Goal: Task Accomplishment & Management: Complete application form

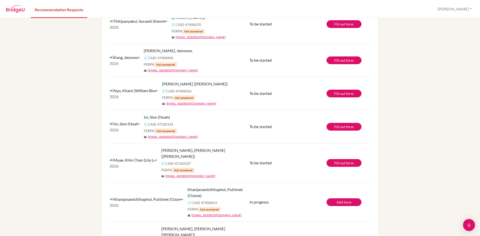
scroll to position [150, 0]
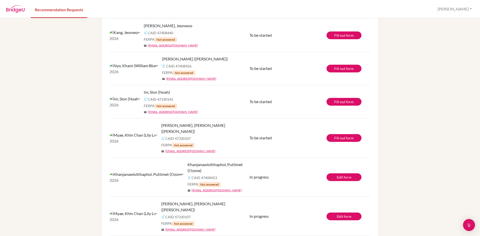
click at [161, 123] on span "[PERSON_NAME], [PERSON_NAME] ([PERSON_NAME])" at bounding box center [207, 129] width 92 height 12
click at [114, 132] on img at bounding box center [134, 135] width 48 height 6
click at [161, 123] on span "[PERSON_NAME], [PERSON_NAME] ([PERSON_NAME])" at bounding box center [207, 129] width 92 height 12
click at [267, 136] on span "To be started" at bounding box center [261, 138] width 22 height 5
click at [161, 201] on span "[PERSON_NAME], [PERSON_NAME] ([PERSON_NAME])" at bounding box center [207, 207] width 92 height 12
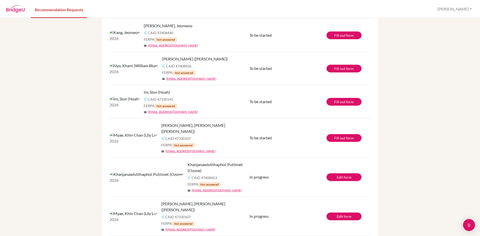
click at [110, 211] on img at bounding box center [134, 214] width 48 height 6
drag, startPoint x: 166, startPoint y: 114, endPoint x: 123, endPoint y: 115, distance: 42.8
click at [161, 123] on div "[PERSON_NAME], [PERSON_NAME] ([PERSON_NAME])" at bounding box center [207, 129] width 92 height 12
copy span "[PERSON_NAME], [PERSON_NAME] ([PERSON_NAME])"
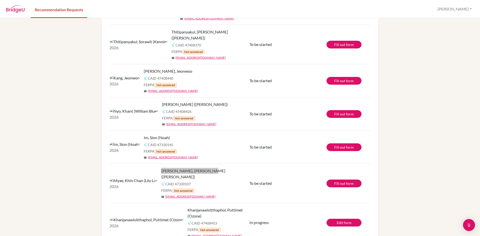
scroll to position [130, 0]
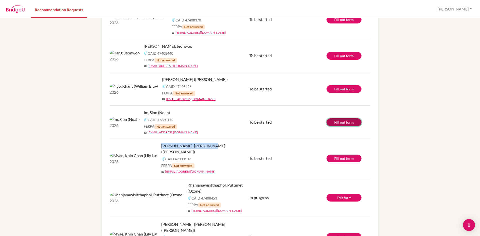
click at [341, 119] on link "Fill out form" at bounding box center [344, 123] width 35 height 8
click at [341, 85] on link "Fill out form" at bounding box center [344, 89] width 35 height 8
